Goal: Task Accomplishment & Management: Complete application form

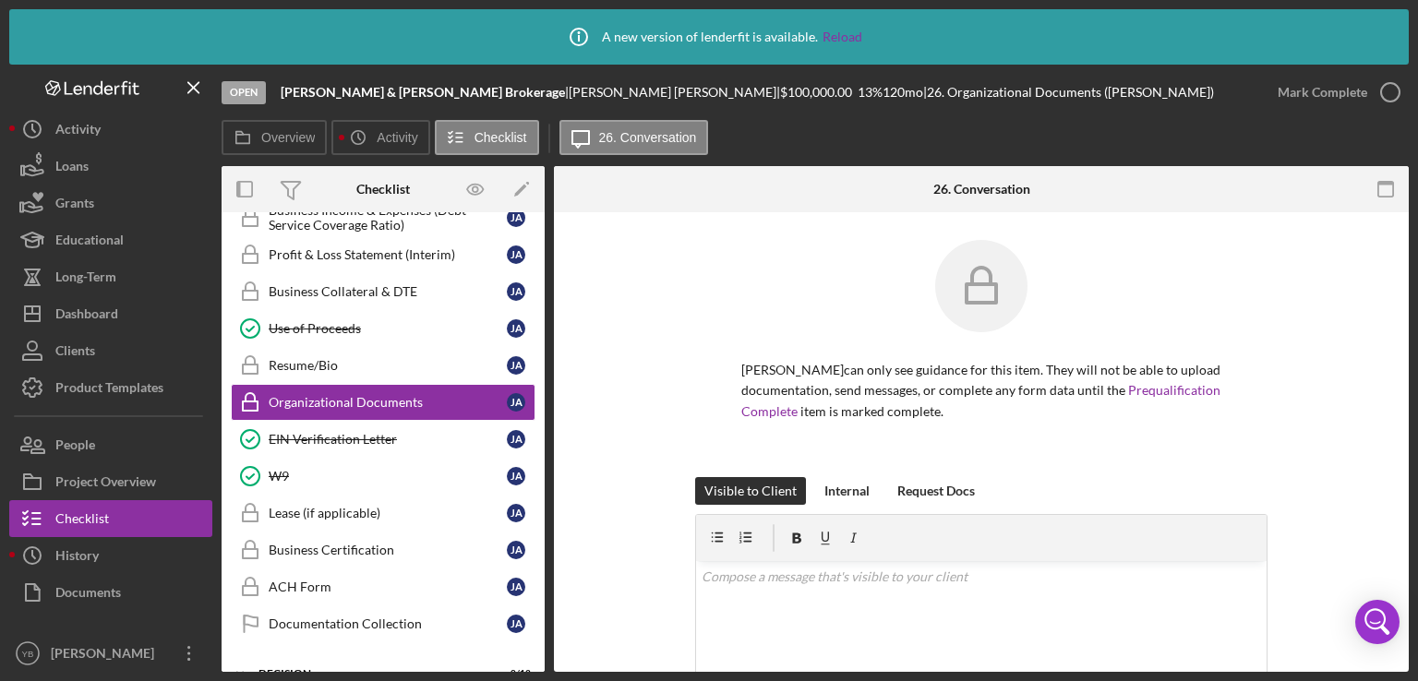
scroll to position [677, 0]
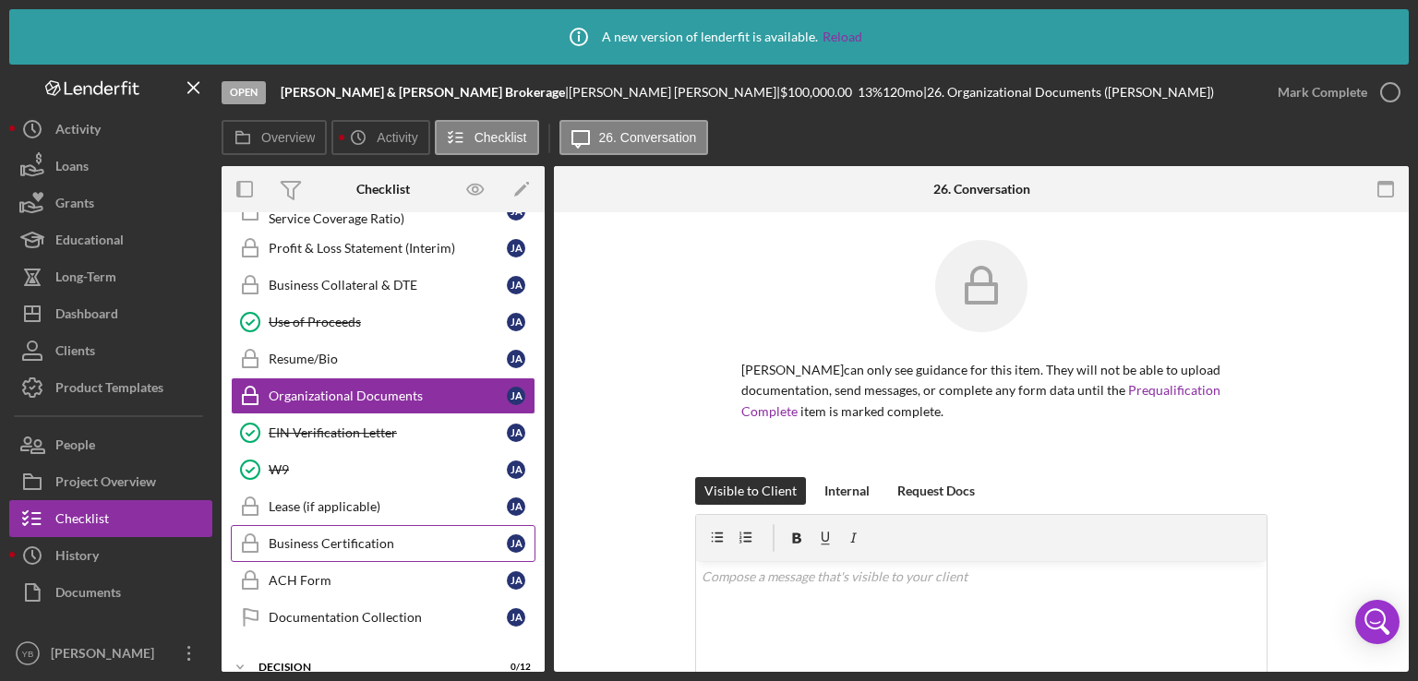
click at [377, 536] on div "Business Certification" at bounding box center [388, 543] width 238 height 15
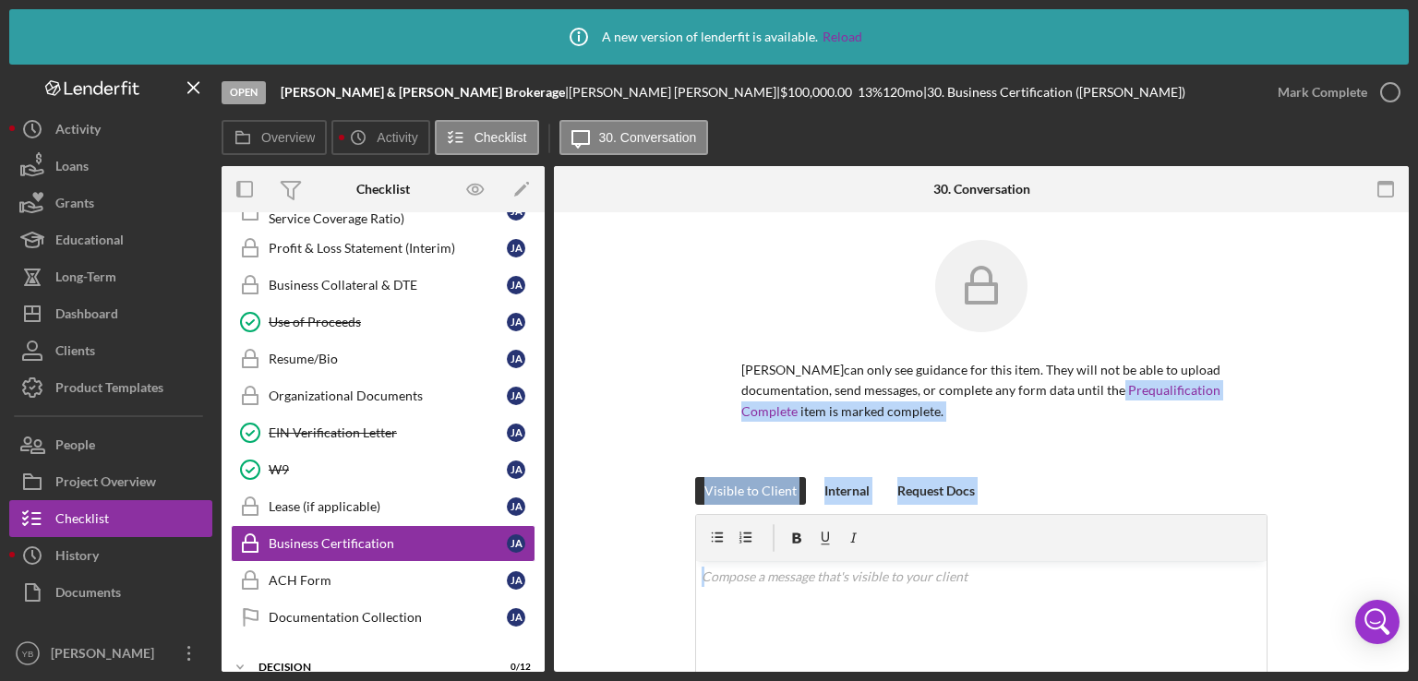
drag, startPoint x: 1410, startPoint y: 381, endPoint x: 1417, endPoint y: 562, distance: 181.0
click at [1417, 562] on div "Icon/Info A new version of lenderfit is available. Reload Open [PERSON_NAME] & …" at bounding box center [709, 340] width 1418 height 681
click at [1342, 513] on div "Visible to Client Internal Request Docs v Color teal Color pink Remove color Ad…" at bounding box center [981, 644] width 799 height 334
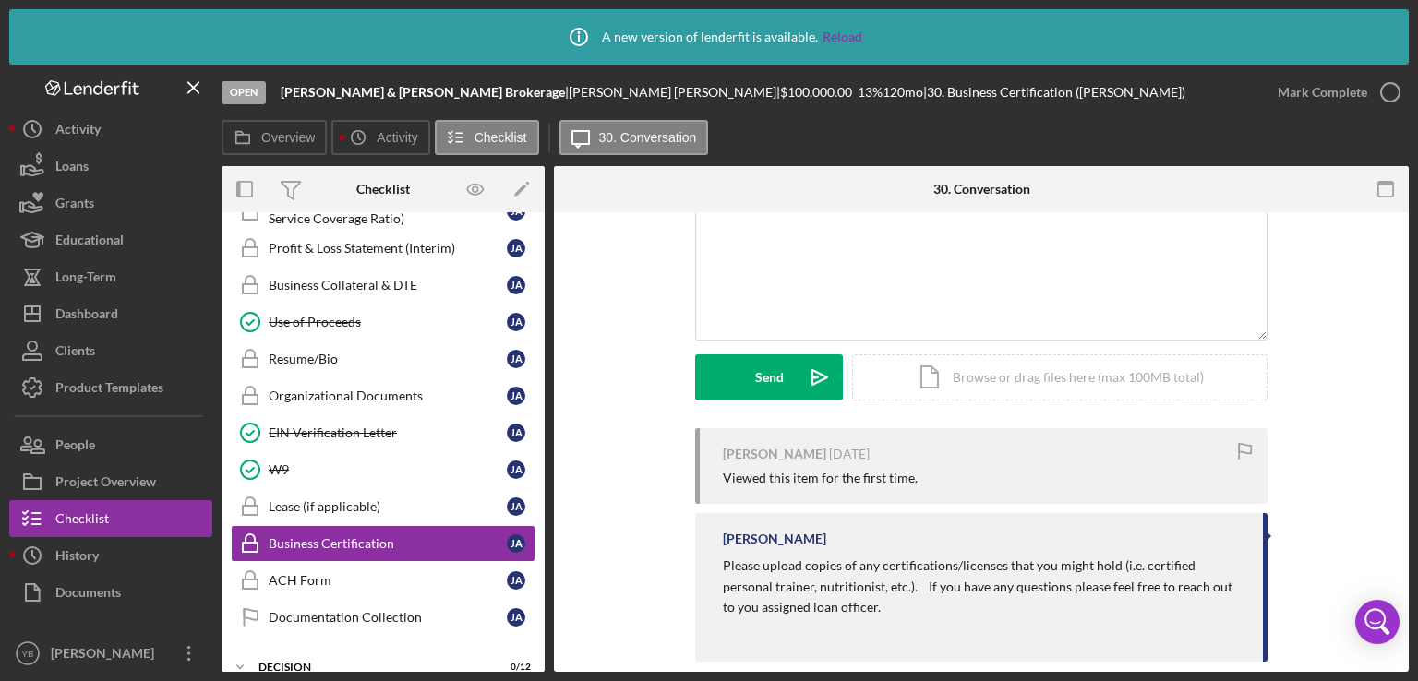
scroll to position [410, 0]
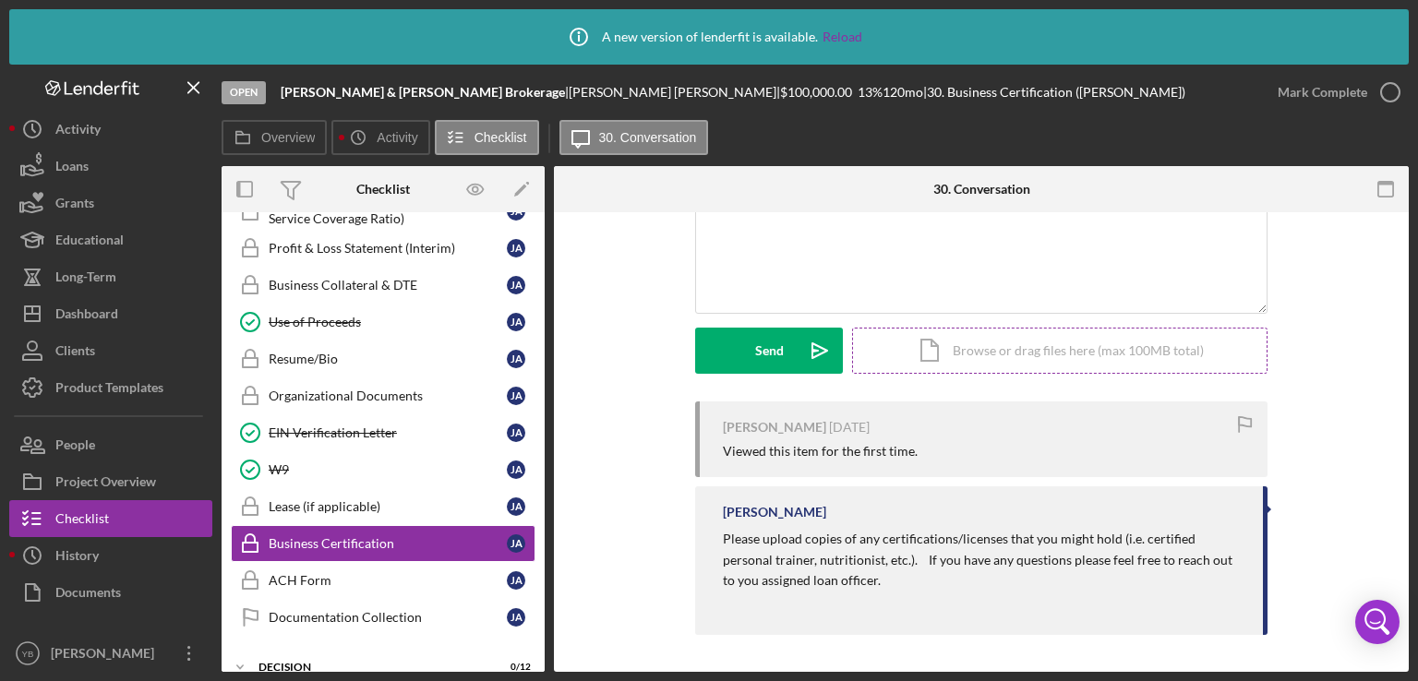
click at [1117, 341] on div "Icon/Document Browse or drag files here (max 100MB total) Tap to choose files o…" at bounding box center [1059, 351] width 415 height 46
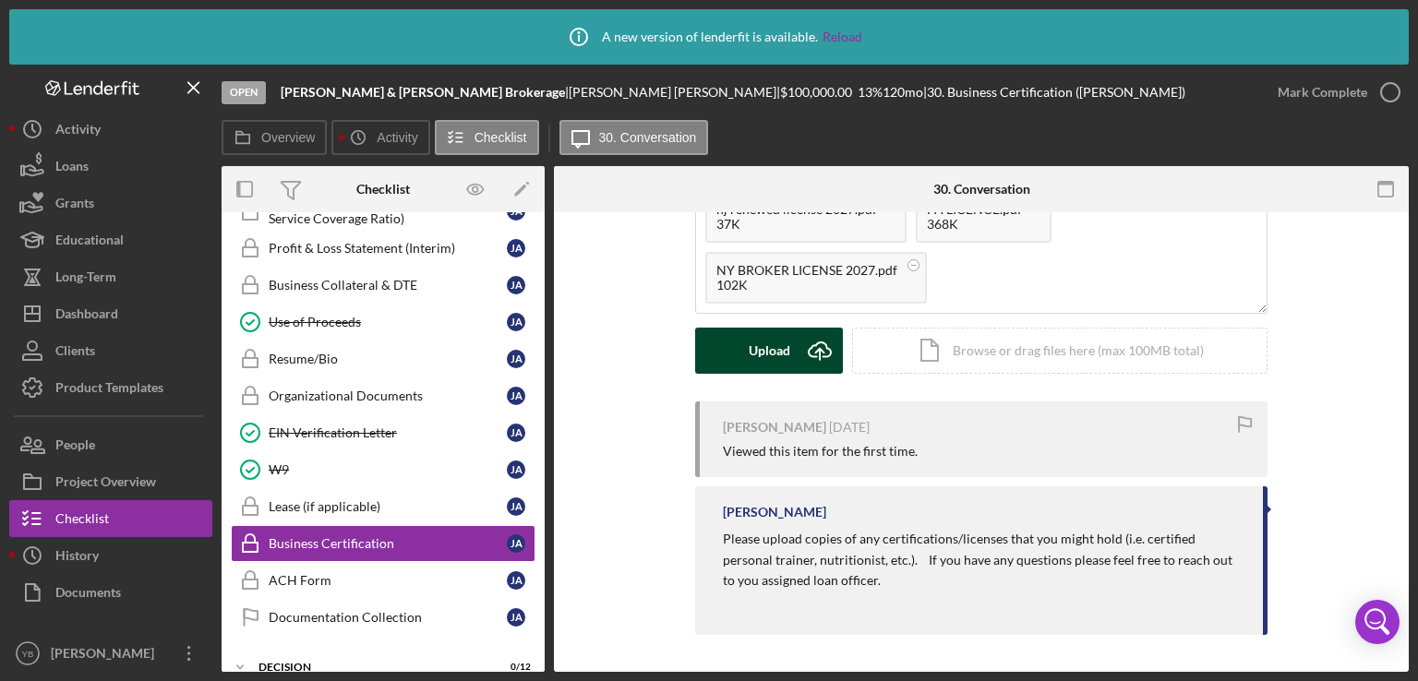
click at [741, 349] on button "Upload Icon/Upload" at bounding box center [769, 351] width 148 height 46
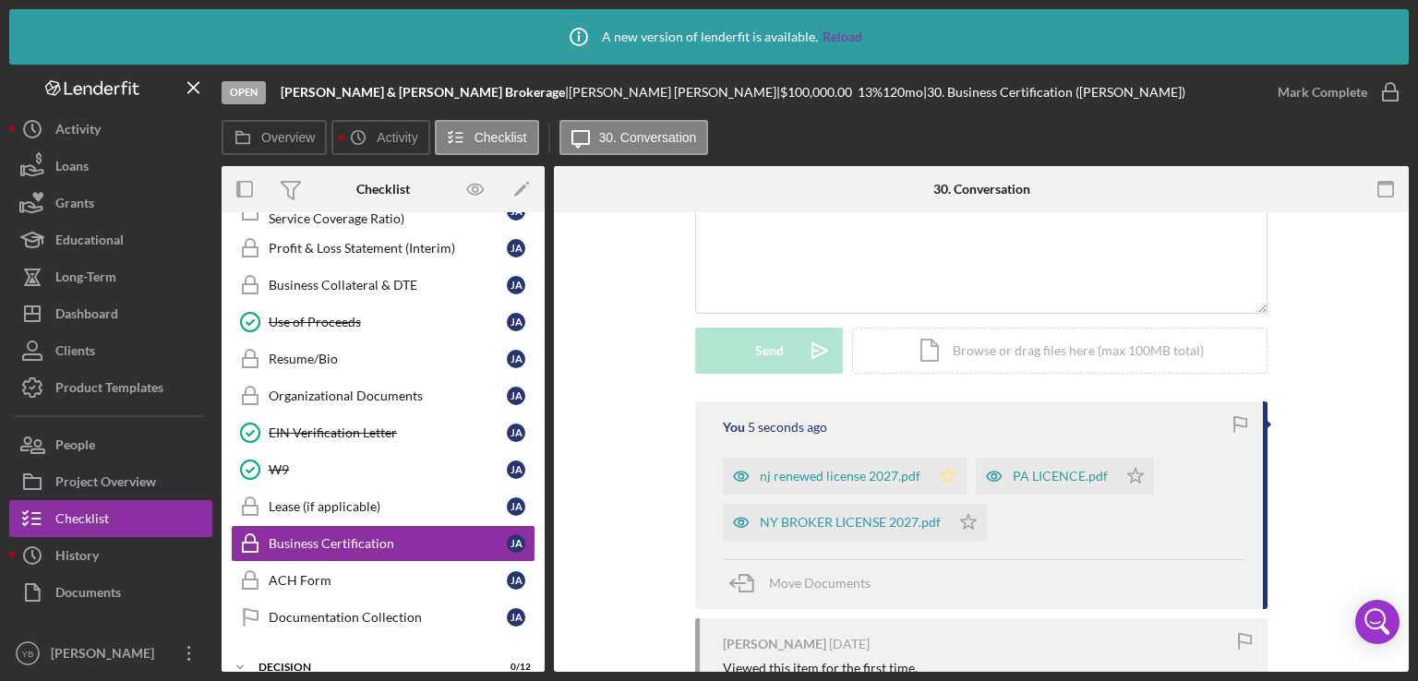
click at [941, 478] on polygon "button" at bounding box center [949, 475] width 16 height 15
click at [1130, 478] on icon "Icon/Star" at bounding box center [1135, 476] width 37 height 37
click at [962, 522] on icon "Icon/Star" at bounding box center [968, 522] width 37 height 37
click at [857, 489] on div "nj renewed license 2027.pdf" at bounding box center [826, 476] width 207 height 37
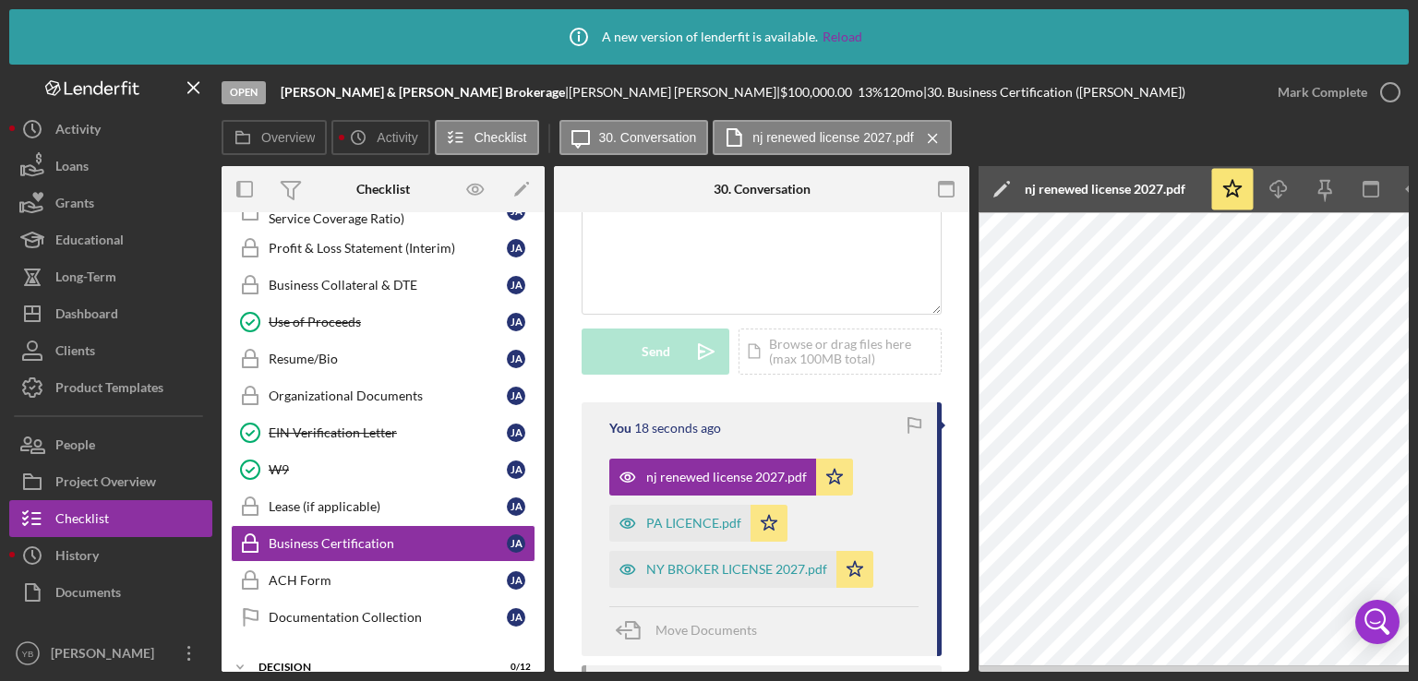
scroll to position [0, 123]
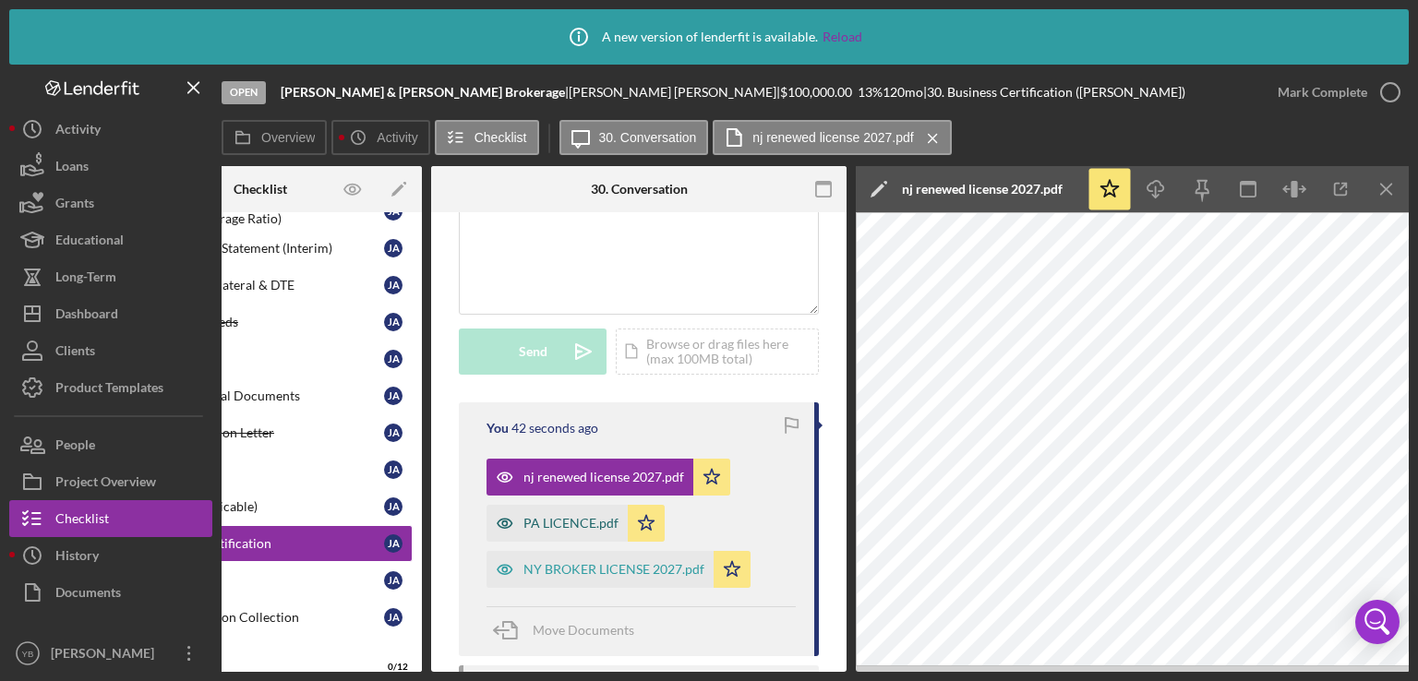
click at [572, 520] on div "PA LICENCE.pdf" at bounding box center [570, 523] width 95 height 15
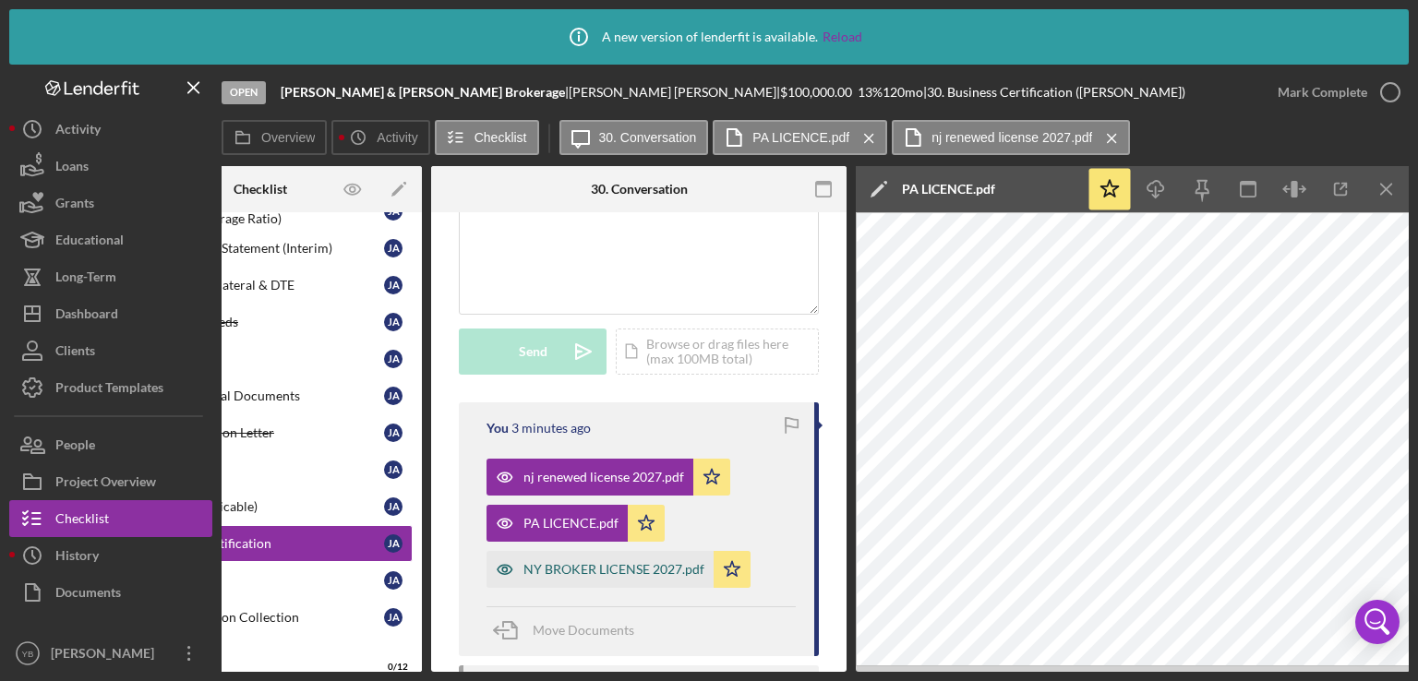
click at [646, 574] on div "NY BROKER LICENSE 2027.pdf" at bounding box center [613, 569] width 181 height 15
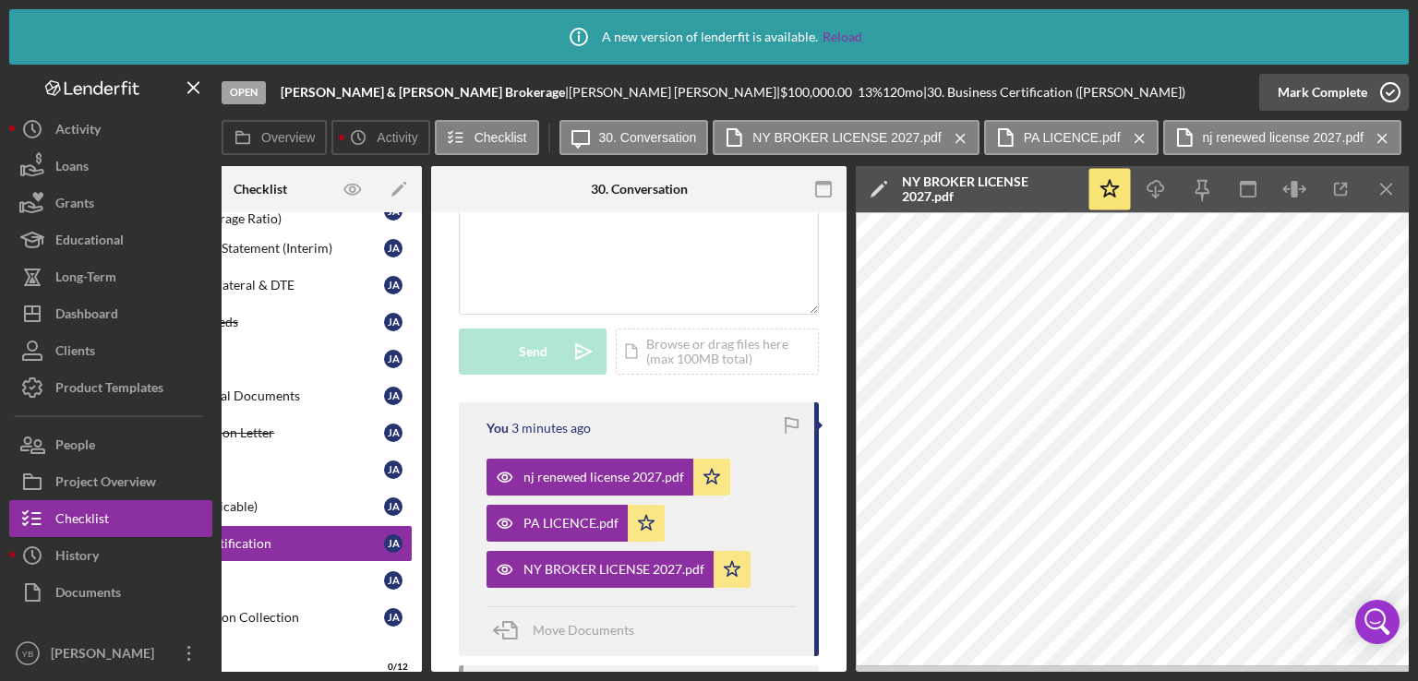
click at [1333, 99] on div "Mark Complete" at bounding box center [1322, 92] width 90 height 37
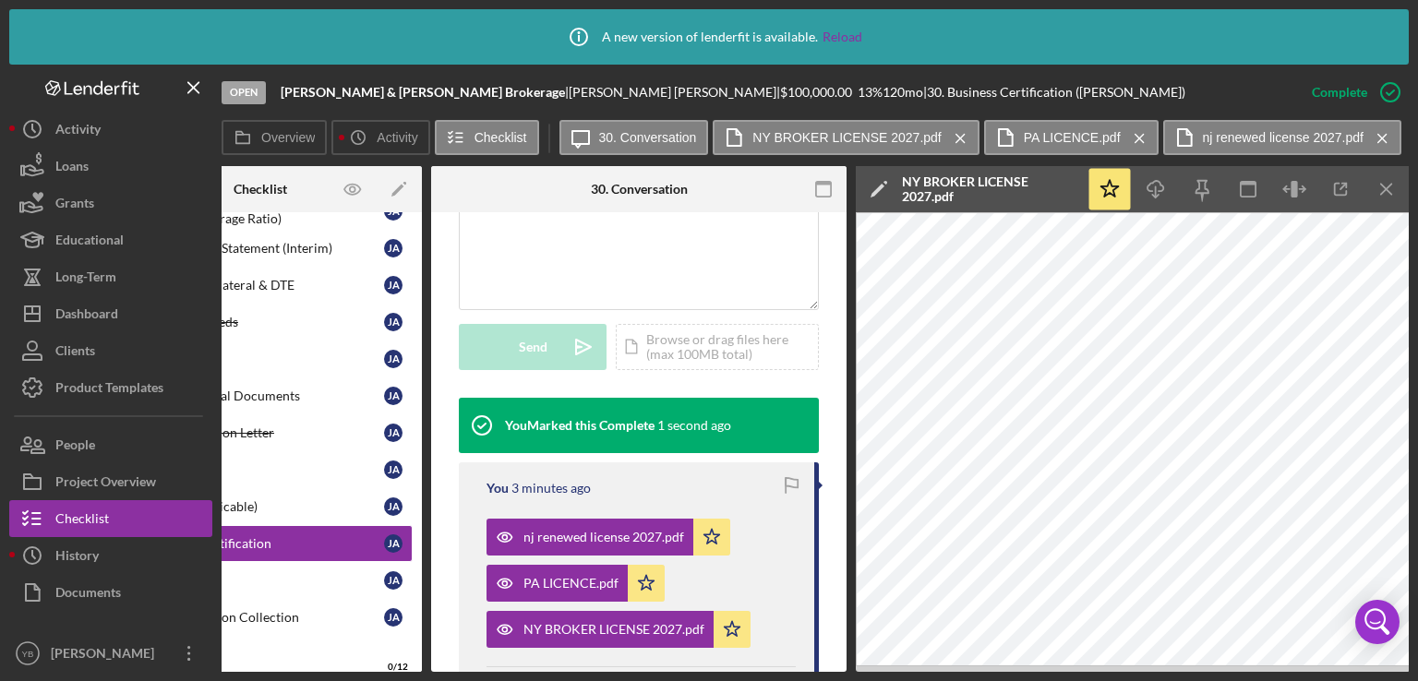
scroll to position [467, 0]
